Goal: Task Accomplishment & Management: Manage account settings

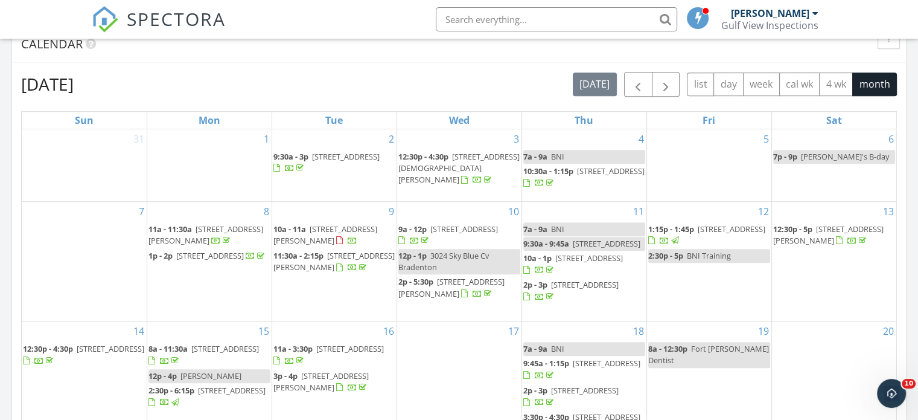
scroll to position [664, 0]
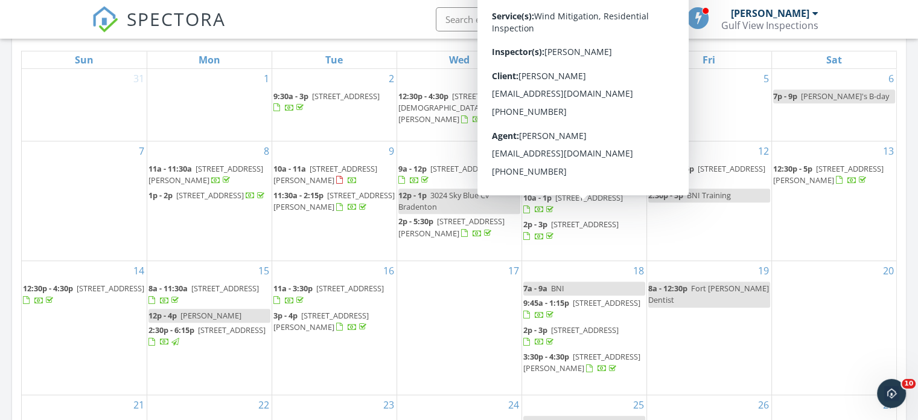
click at [589, 203] on span "[STREET_ADDRESS]" at bounding box center [589, 197] width 68 height 11
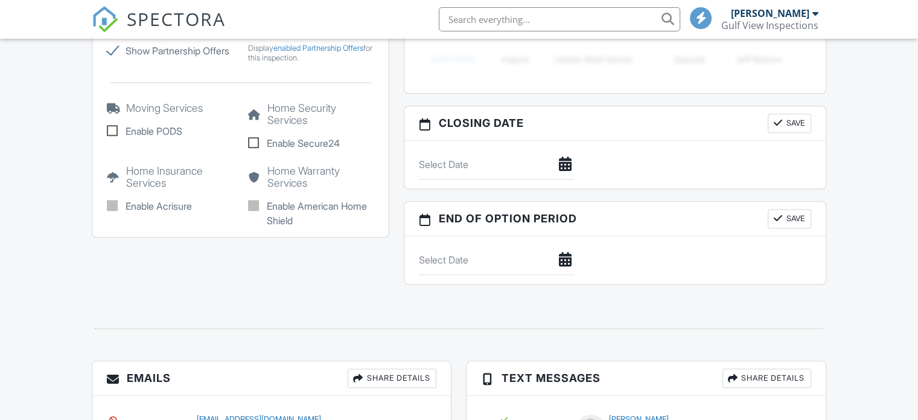
click at [365, 102] on div at bounding box center [241, 82] width 282 height 39
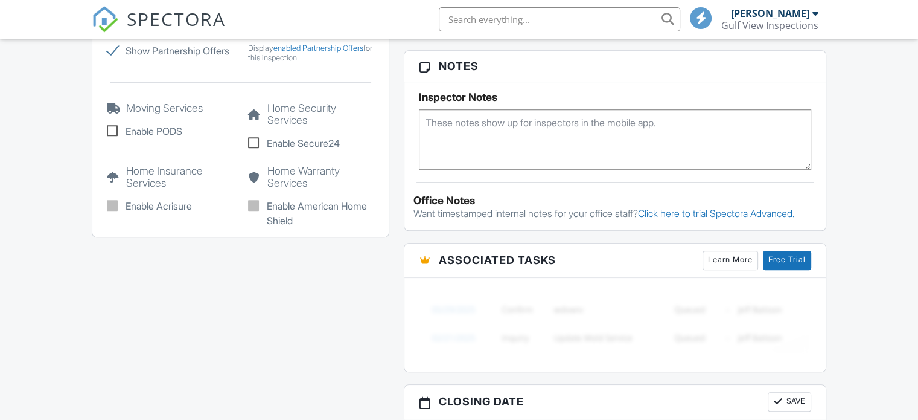
scroll to position [1062, 0]
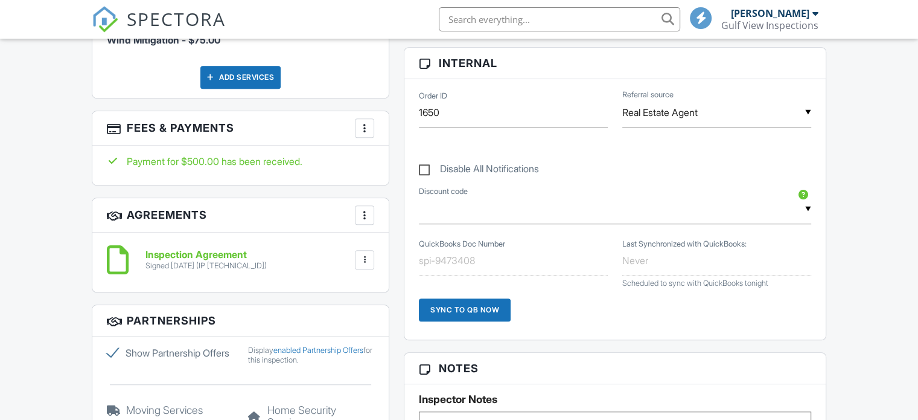
scroll to position [0, 0]
click at [367, 125] on div at bounding box center [365, 128] width 12 height 12
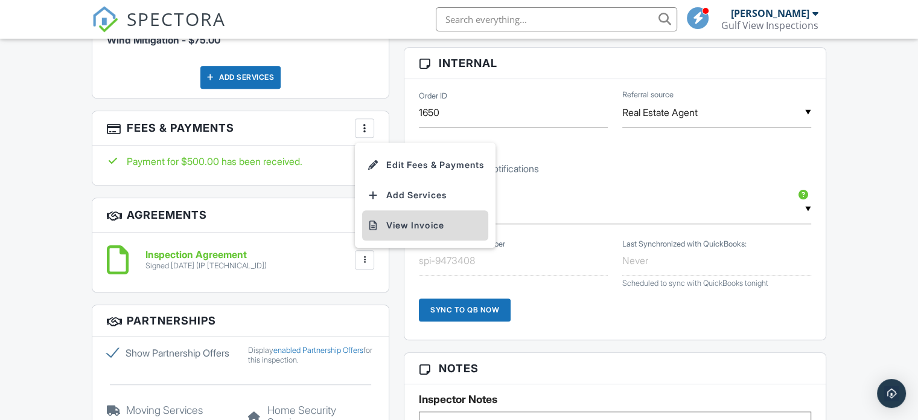
click at [418, 219] on li "View Invoice" at bounding box center [425, 225] width 126 height 30
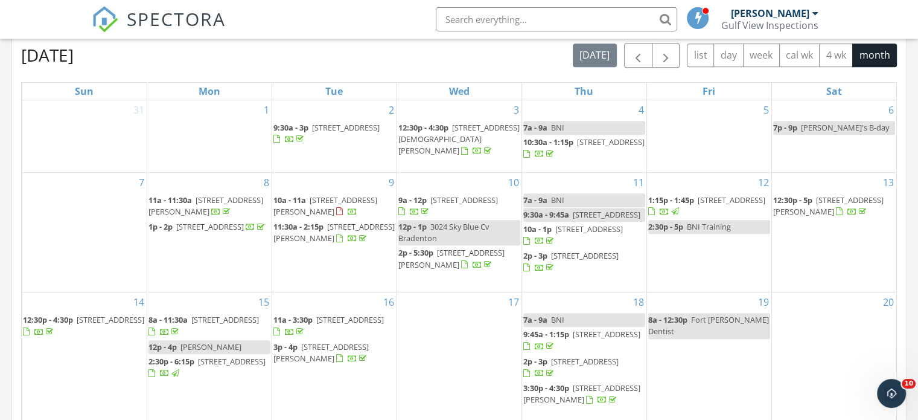
scroll to position [693, 0]
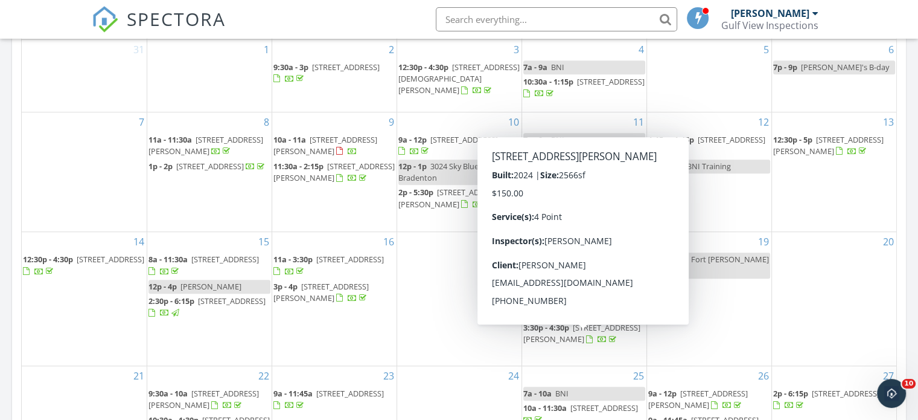
click at [589, 341] on span "[STREET_ADDRESS][PERSON_NAME]" at bounding box center [581, 333] width 117 height 22
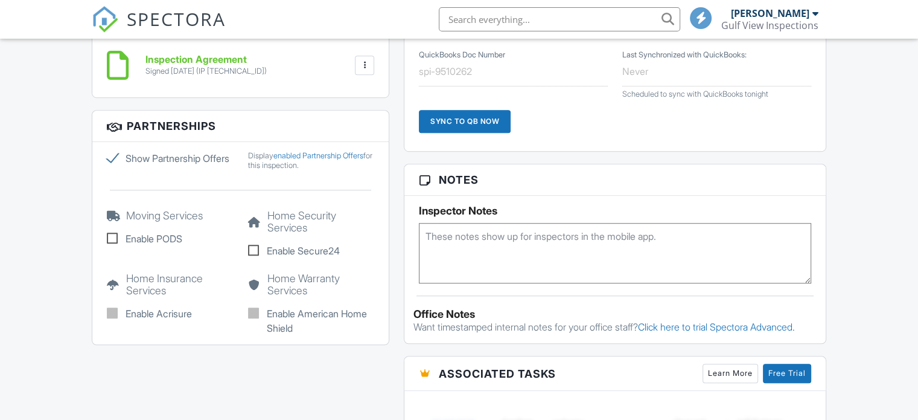
scroll to position [807, 0]
click at [368, 67] on div at bounding box center [365, 65] width 12 height 12
click at [256, 79] on div "Inspection Agreement Signed 09/18/2025 (IP 174.211.171.142) File Delete Download" at bounding box center [240, 65] width 267 height 36
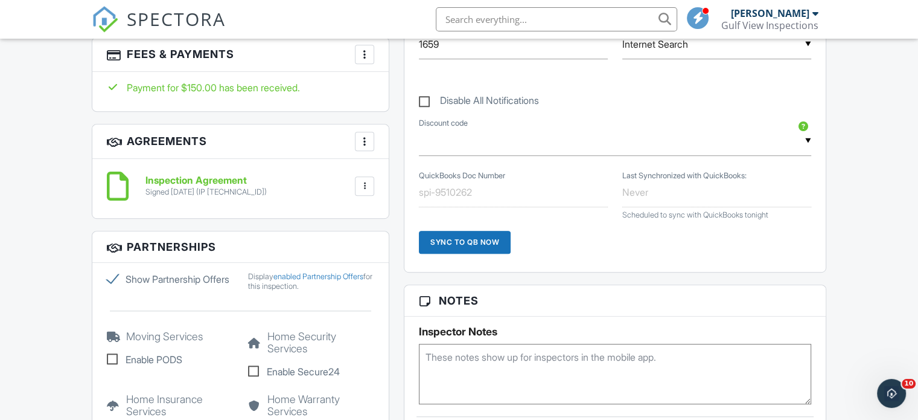
click at [368, 142] on div at bounding box center [365, 141] width 12 height 12
click at [313, 144] on h3 "Agreements More Add Agreement Edit Agreement Templates" at bounding box center [240, 141] width 296 height 34
click at [362, 52] on div at bounding box center [365, 54] width 12 height 12
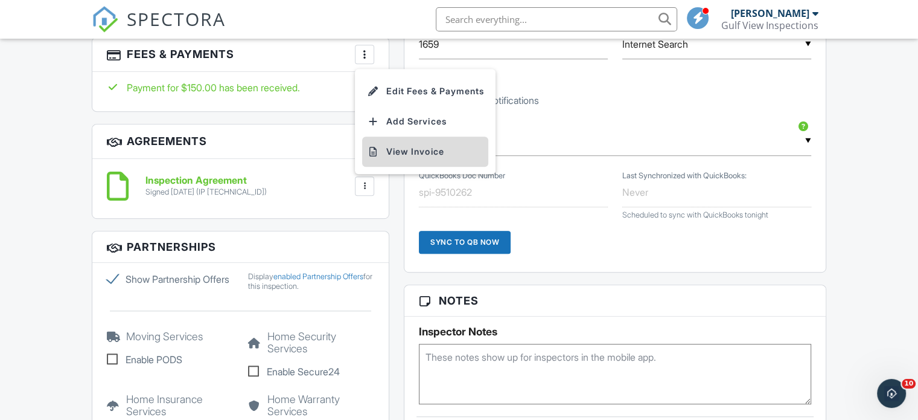
click at [403, 150] on li "View Invoice" at bounding box center [425, 151] width 126 height 30
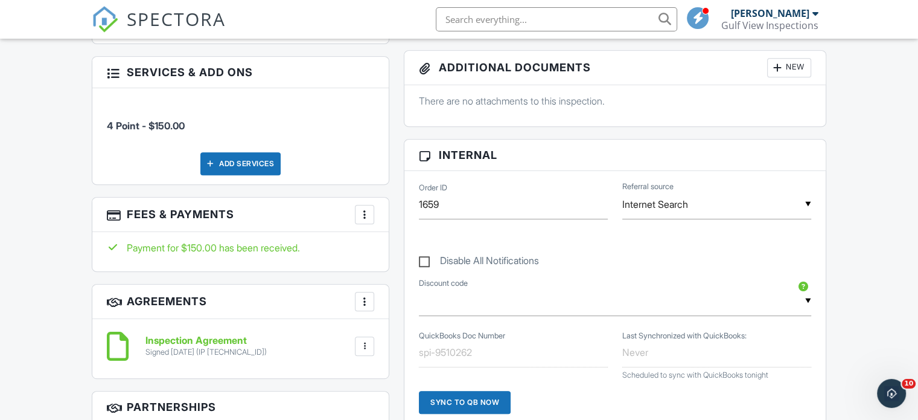
scroll to position [505, 0]
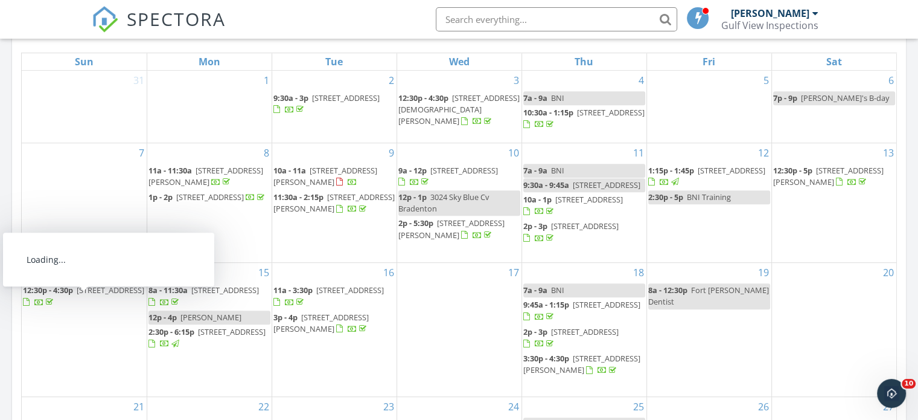
scroll to position [843, 0]
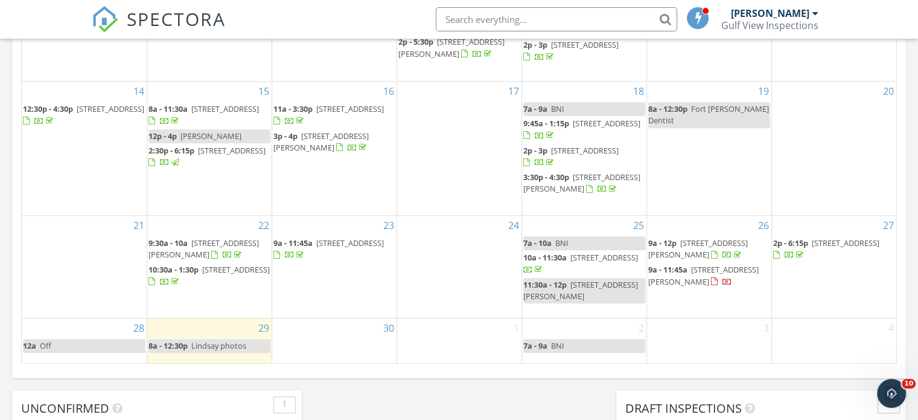
drag, startPoint x: 233, startPoint y: 272, endPoint x: 210, endPoint y: 291, distance: 29.6
click at [181, 288] on div at bounding box center [164, 281] width 33 height 11
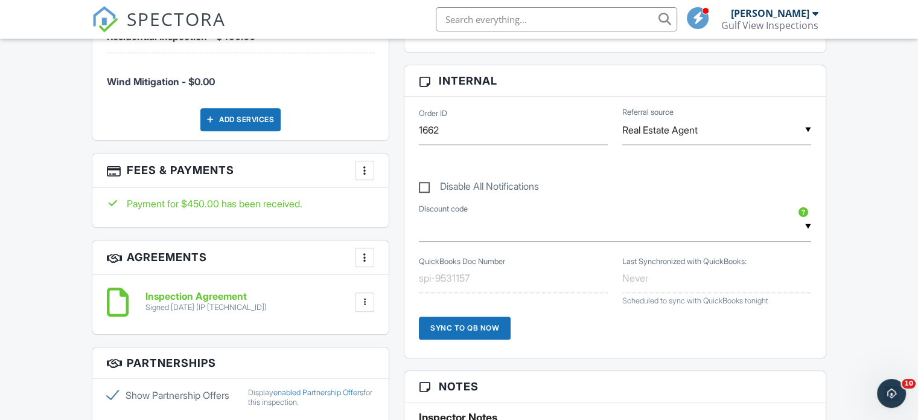
scroll to position [905, 0]
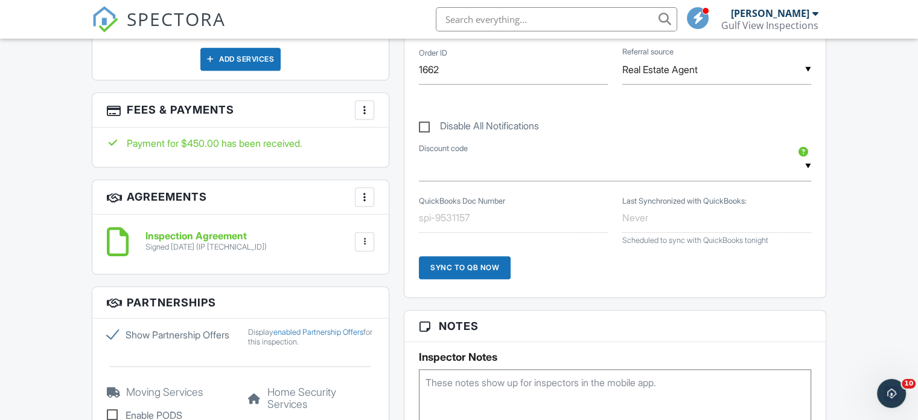
click at [365, 110] on div at bounding box center [365, 110] width 12 height 12
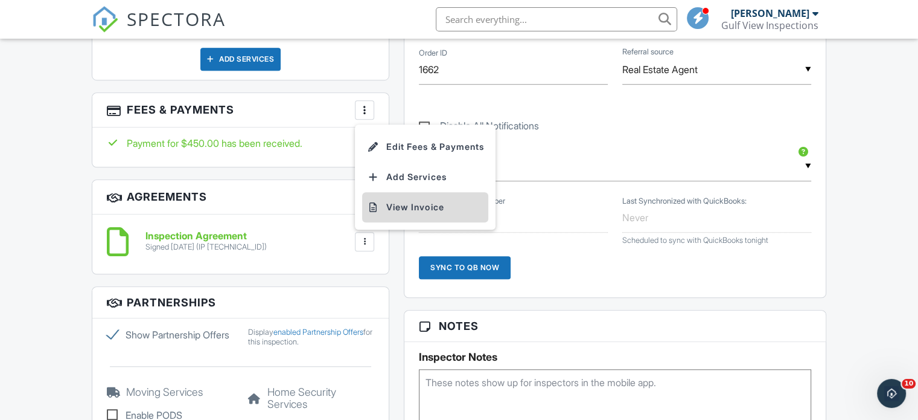
click at [413, 206] on li "View Invoice" at bounding box center [425, 207] width 126 height 30
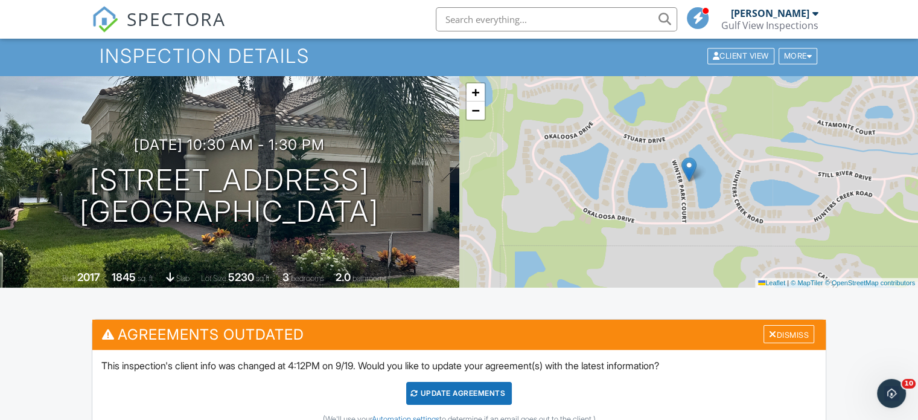
scroll to position [0, 0]
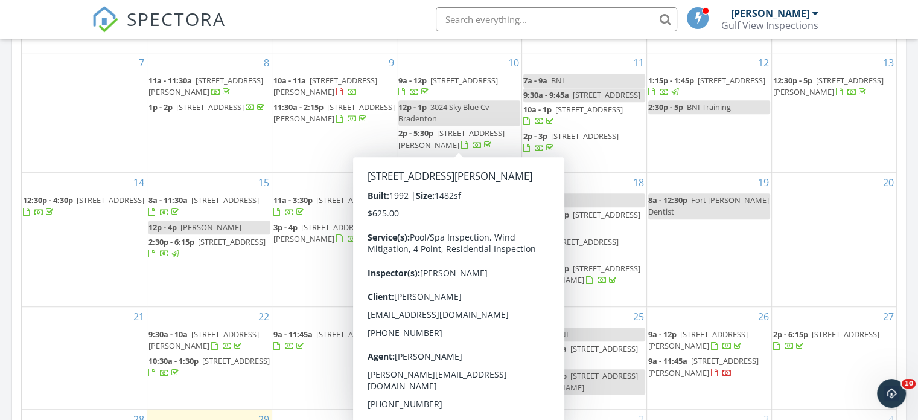
scroll to position [752, 0]
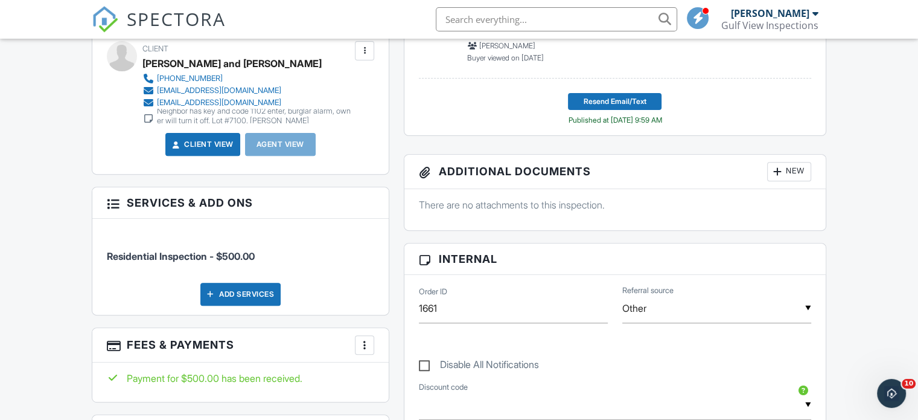
scroll to position [483, 0]
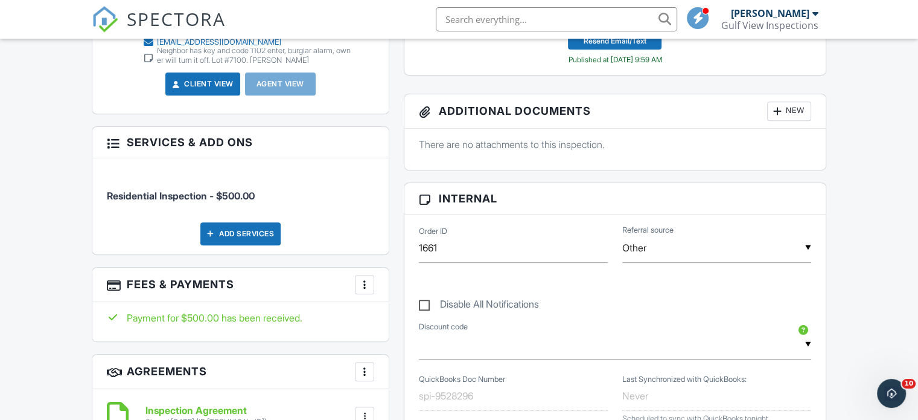
click at [369, 286] on div at bounding box center [365, 284] width 12 height 12
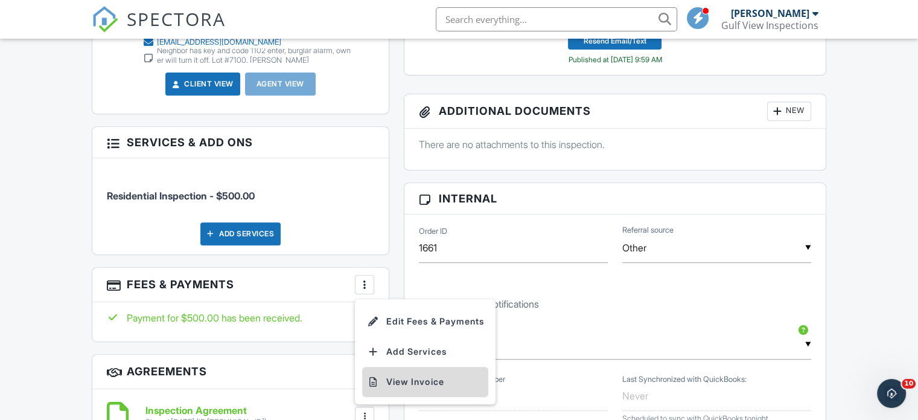
click at [393, 383] on li "View Invoice" at bounding box center [425, 381] width 126 height 30
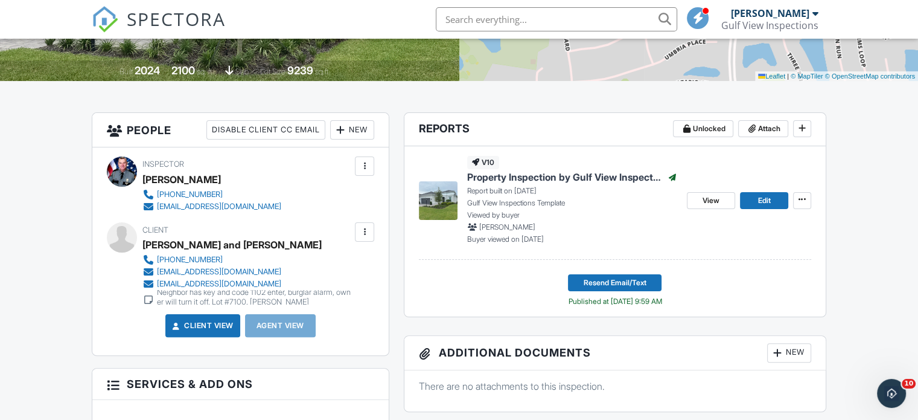
scroll to position [0, 0]
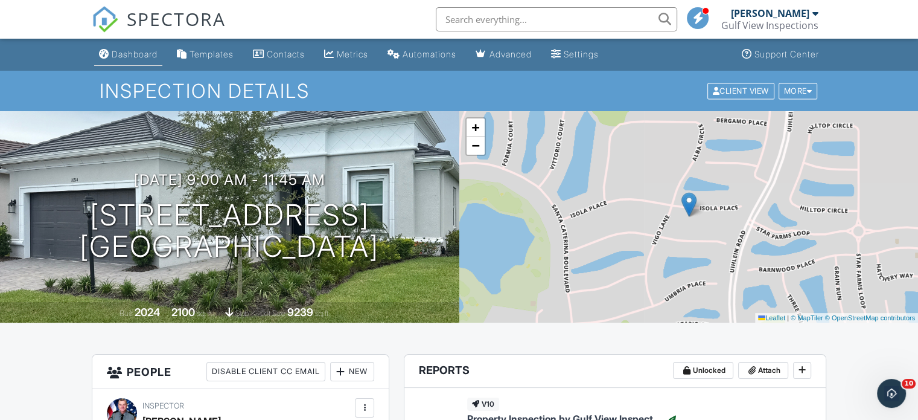
click at [130, 55] on div "Dashboard" at bounding box center [135, 54] width 46 height 10
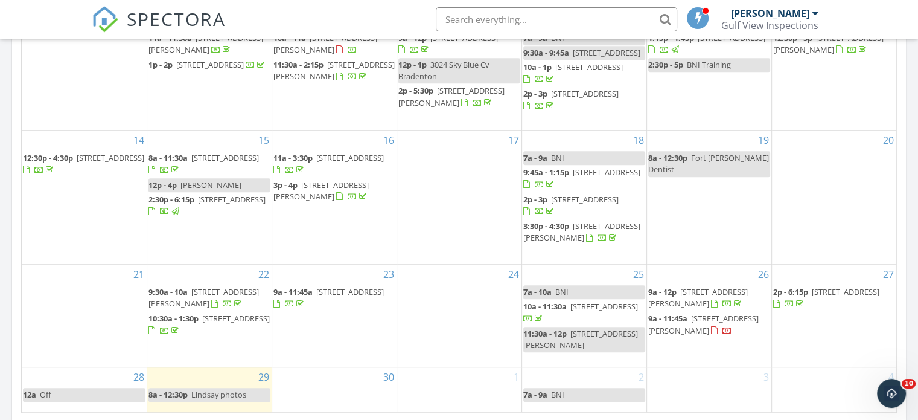
scroll to position [814, 0]
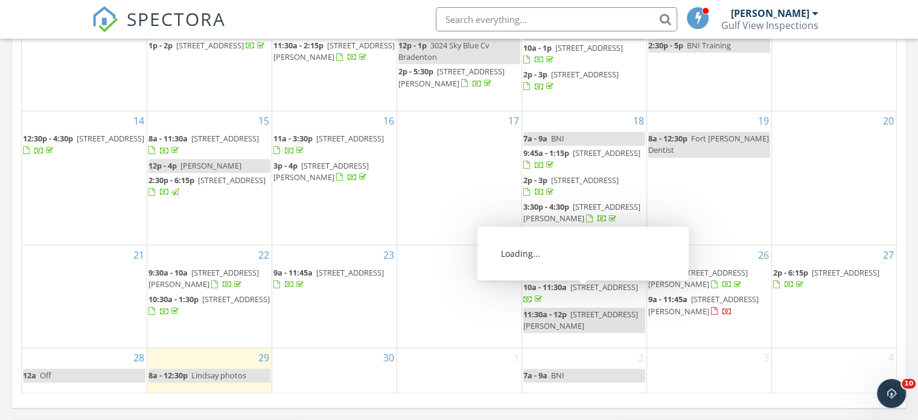
click at [572, 292] on span "3913 Meadow Creek Ln, Sarasota 34233" at bounding box center [604, 286] width 68 height 11
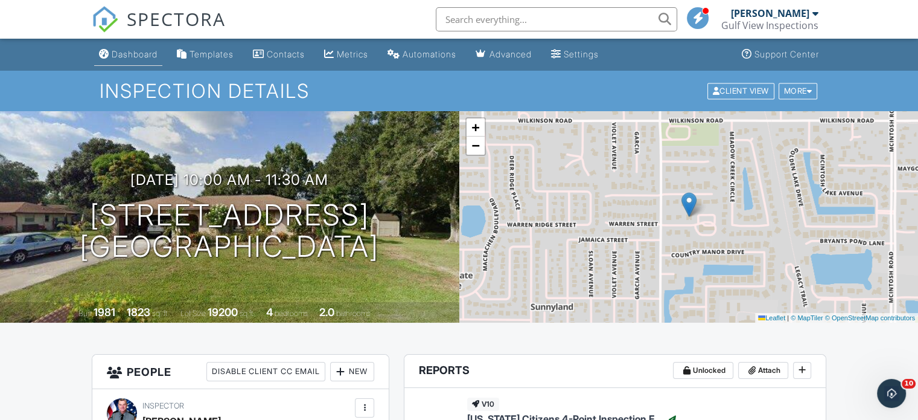
click at [130, 48] on link "Dashboard" at bounding box center [128, 54] width 68 height 22
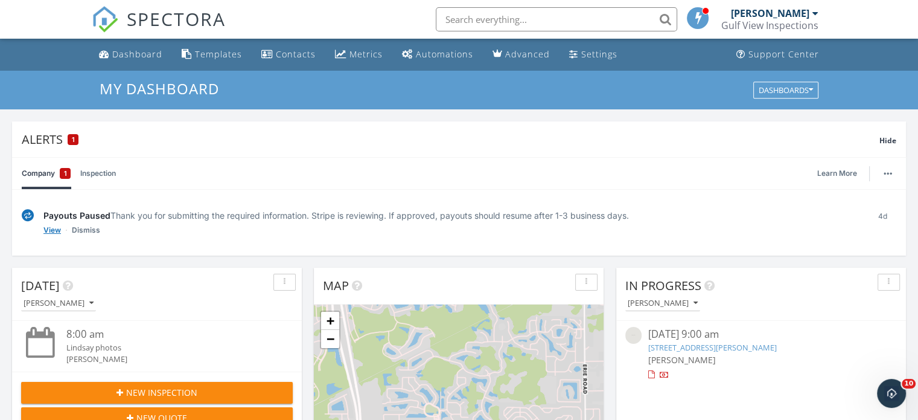
click at [51, 229] on link "View" at bounding box center [52, 230] width 18 height 12
click at [585, 52] on div "Settings" at bounding box center [599, 53] width 36 height 11
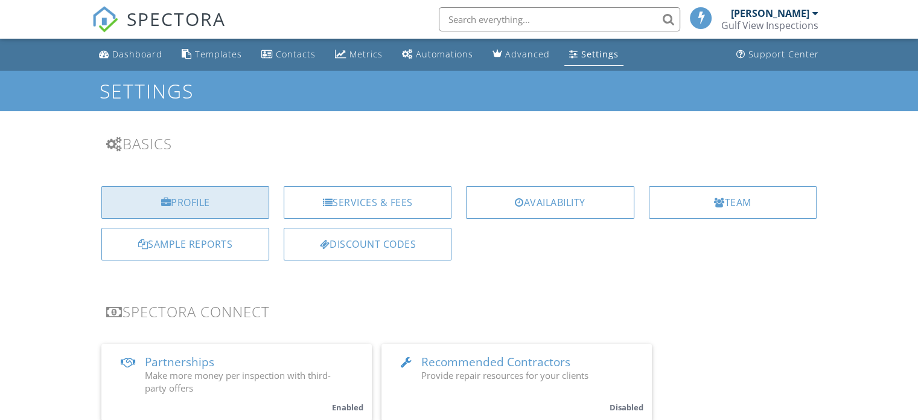
click at [233, 212] on div "Profile" at bounding box center [185, 202] width 168 height 33
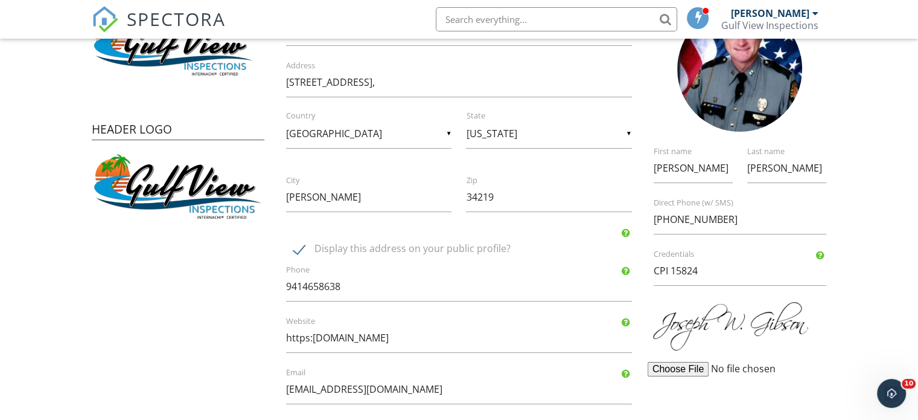
scroll to position [121, 0]
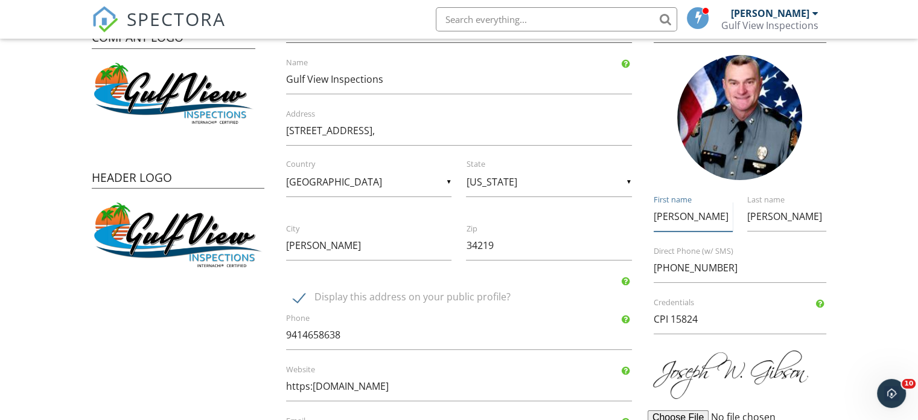
click at [689, 220] on input "[PERSON_NAME]" at bounding box center [693, 217] width 79 height 30
click at [791, 255] on label "Direct Phone (w/ SMS)" at bounding box center [747, 251] width 187 height 11
click at [791, 255] on input "[PHONE_NUMBER]" at bounding box center [740, 268] width 173 height 30
type input "941-465-8638"
click at [719, 220] on input "Joseph" at bounding box center [693, 217] width 79 height 30
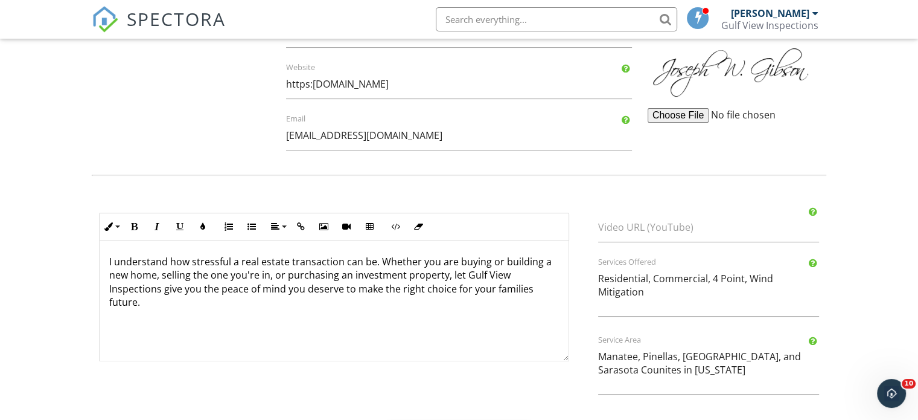
scroll to position [476, 0]
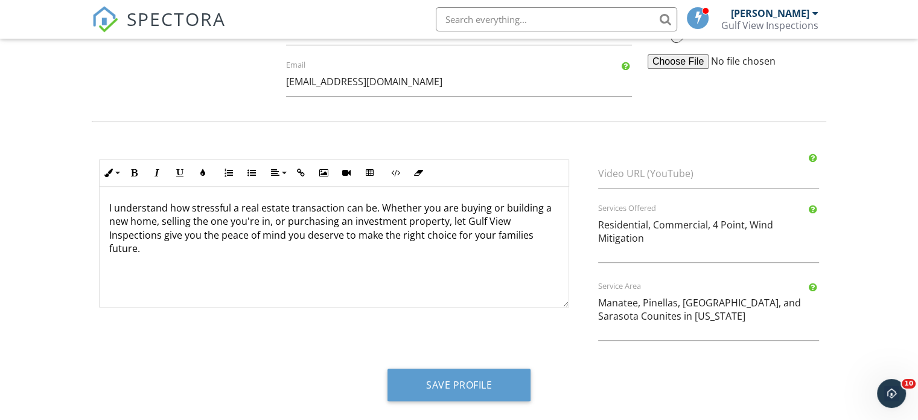
type input "Joseph "J.W.""
click at [652, 239] on textarea "Residential, Commercial, 4 Point, Wind Mitigation" at bounding box center [708, 236] width 221 height 53
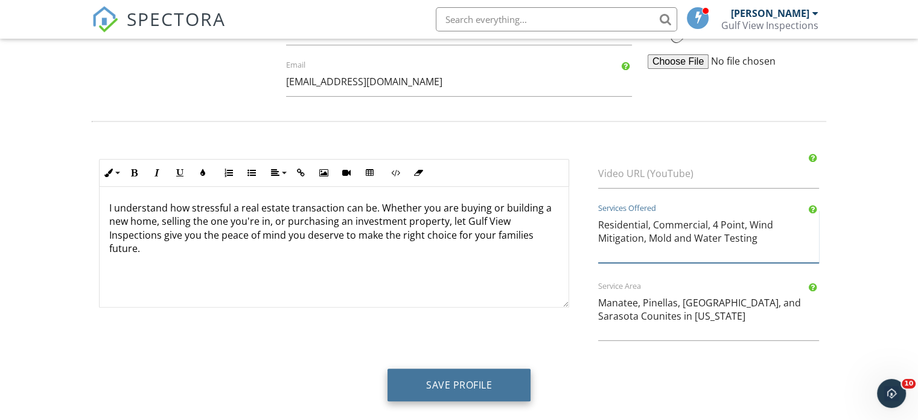
type textarea "Residential, Commercial, 4 Point, Wind Mitigation, Mold and Water Testing"
click at [476, 383] on button "Save Profile" at bounding box center [459, 384] width 143 height 33
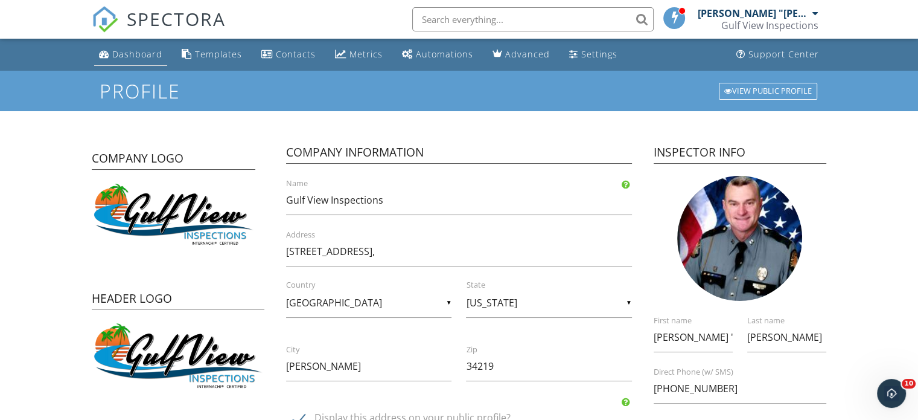
click at [147, 55] on div "Dashboard" at bounding box center [137, 53] width 50 height 11
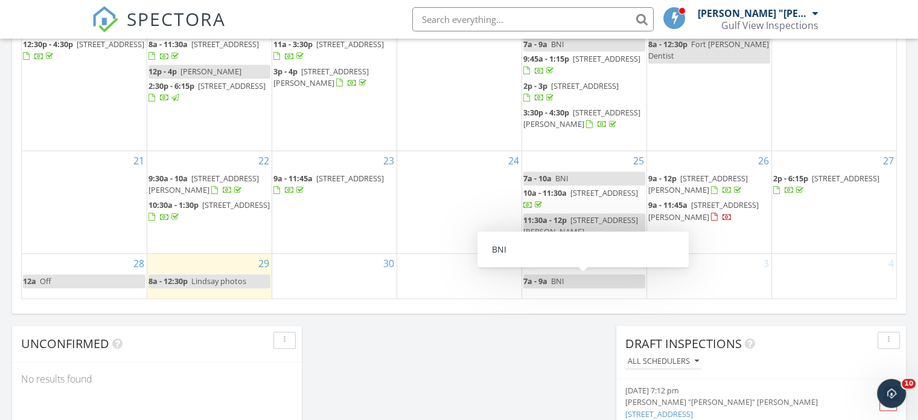
scroll to position [905, 0]
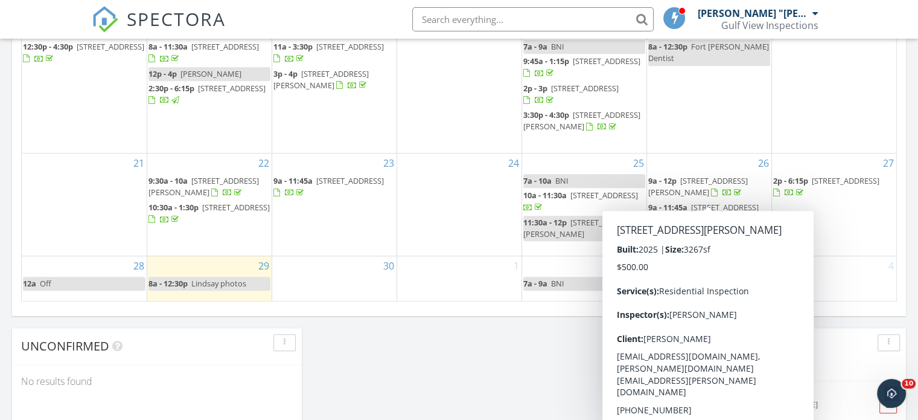
click at [701, 187] on span "[STREET_ADDRESS][PERSON_NAME]" at bounding box center [698, 186] width 100 height 22
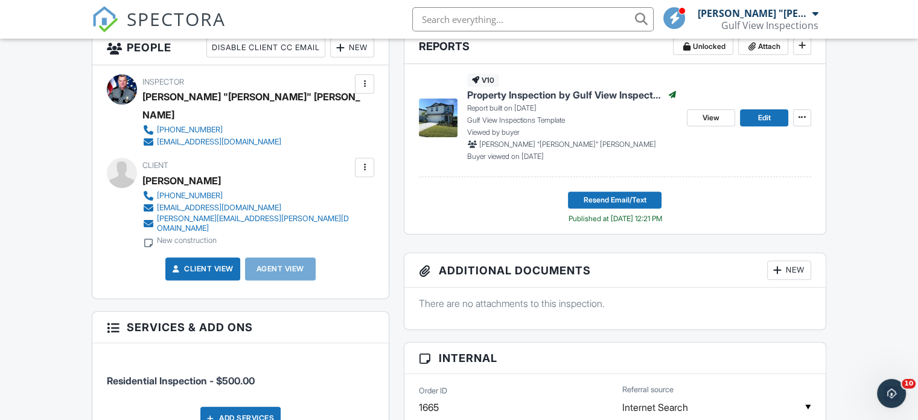
scroll to position [483, 0]
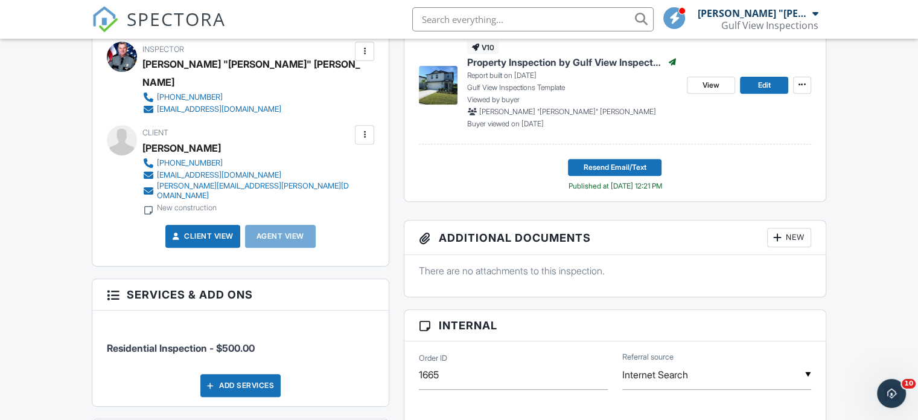
click at [371, 125] on div at bounding box center [364, 134] width 19 height 19
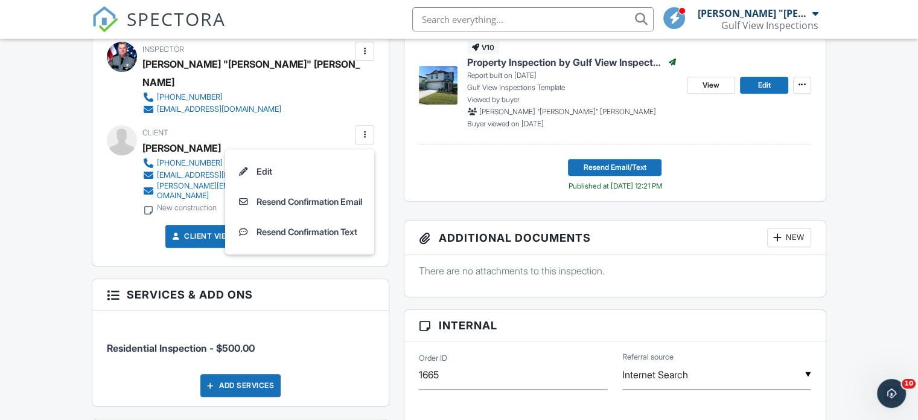
drag, startPoint x: 334, startPoint y: 263, endPoint x: 334, endPoint y: 255, distance: 7.8
click at [333, 279] on h3 "Services & Add ons" at bounding box center [240, 294] width 296 height 31
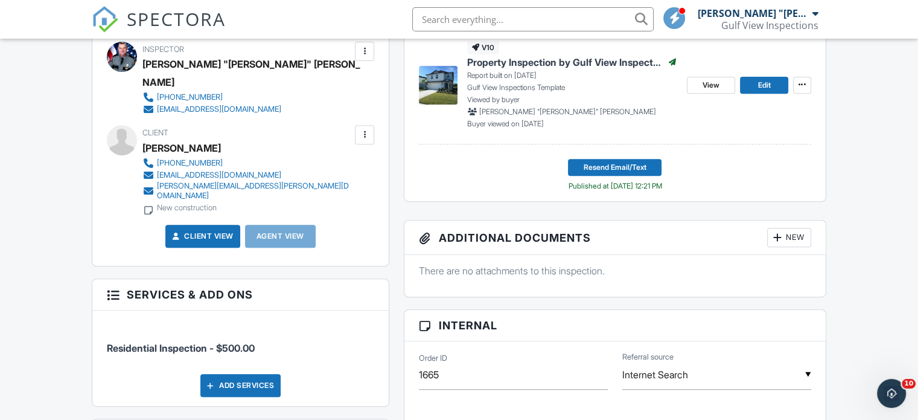
scroll to position [604, 0]
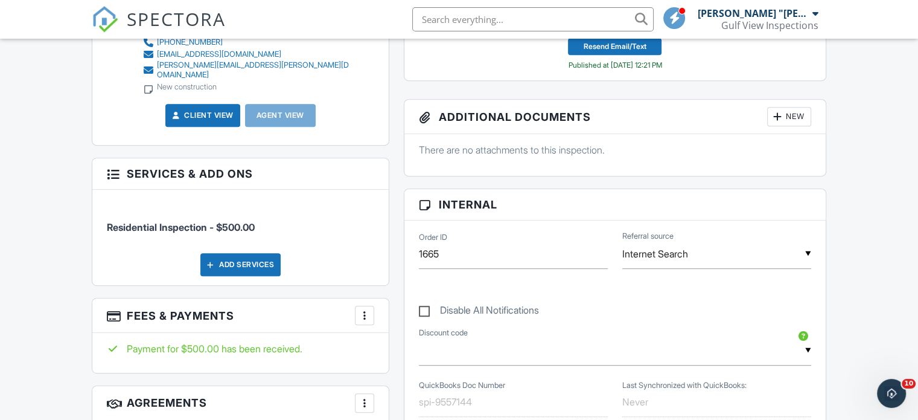
click at [369, 309] on div at bounding box center [365, 315] width 12 height 12
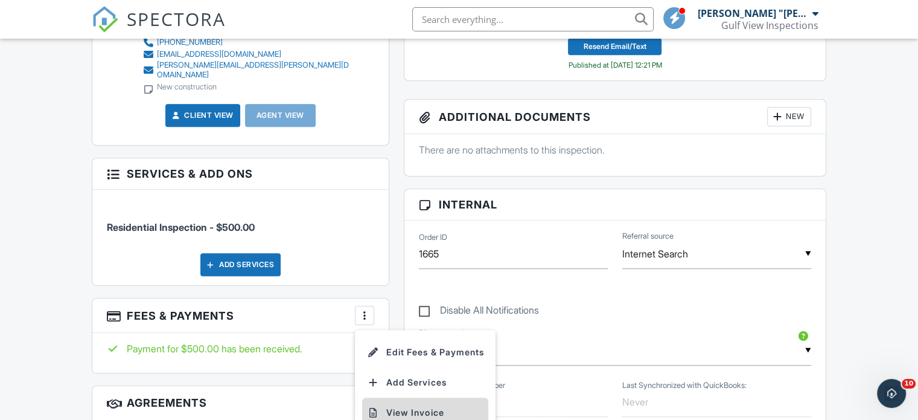
click at [406, 397] on li "View Invoice" at bounding box center [425, 412] width 126 height 30
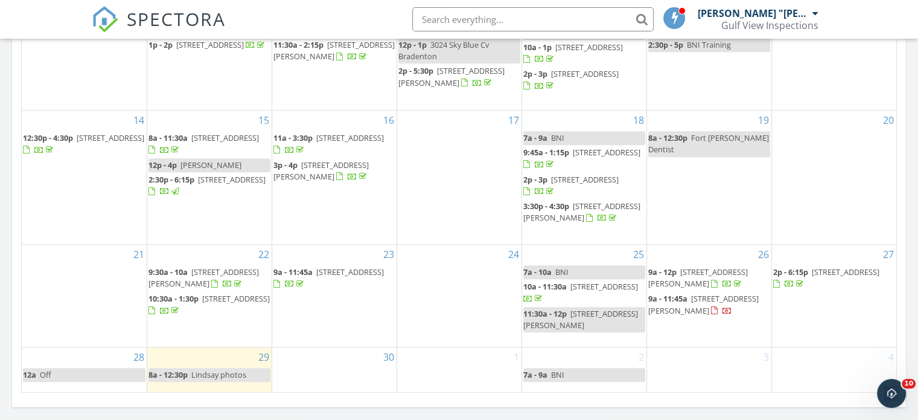
scroll to position [814, 0]
click at [834, 278] on span "[STREET_ADDRESS]" at bounding box center [846, 272] width 68 height 11
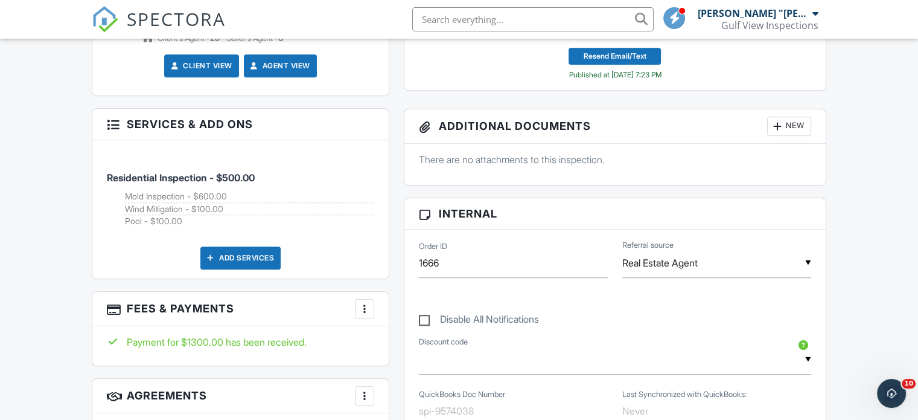
click at [365, 302] on div at bounding box center [365, 308] width 12 height 12
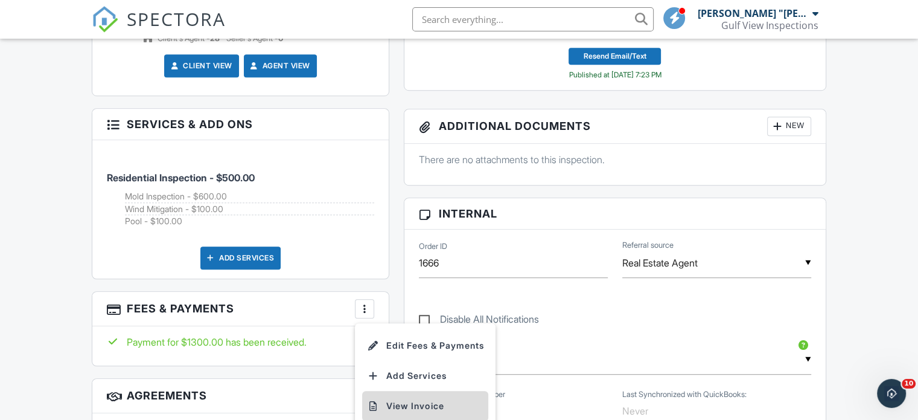
click at [396, 391] on li "View Invoice" at bounding box center [425, 406] width 126 height 30
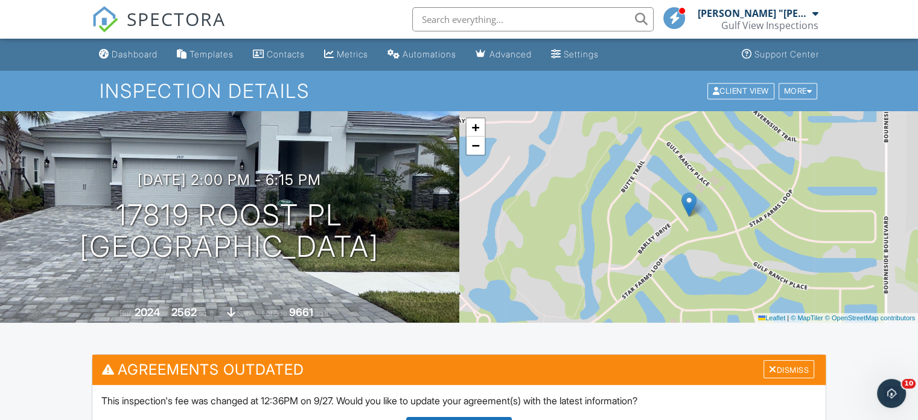
click at [651, 236] on div "+ − Leaflet | © MapTiler © OpenStreetMap contributors" at bounding box center [688, 216] width 459 height 211
click at [138, 54] on div "Dashboard" at bounding box center [135, 54] width 46 height 10
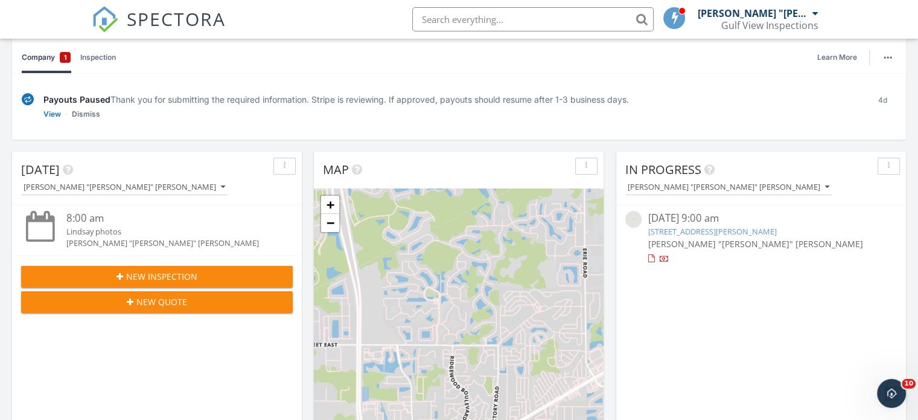
scroll to position [121, 0]
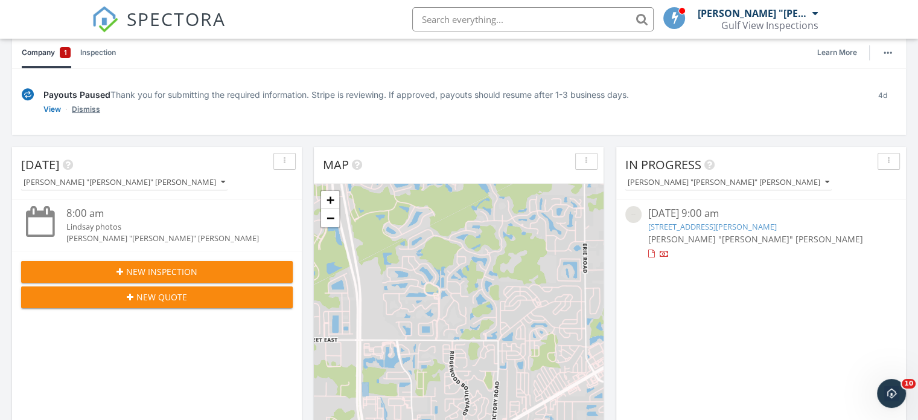
click at [80, 113] on link "Dismiss" at bounding box center [86, 109] width 28 height 12
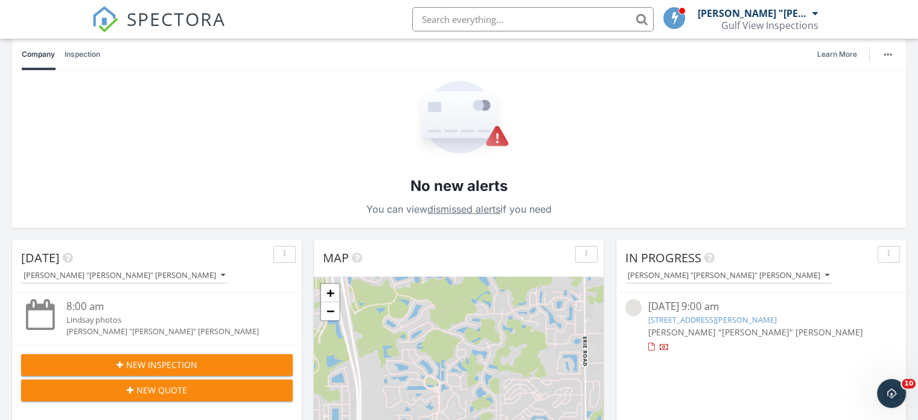
scroll to position [0, 0]
